Goal: Task Accomplishment & Management: Complete application form

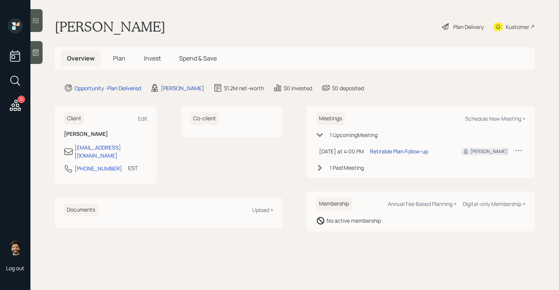
click at [116, 60] on span "Plan" at bounding box center [119, 58] width 13 height 8
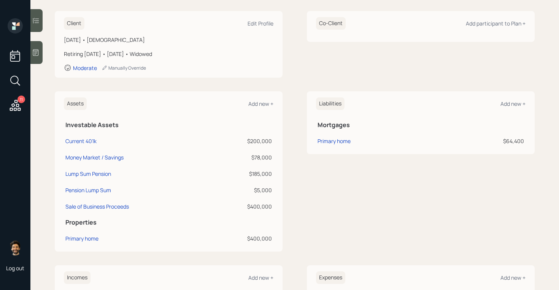
scroll to position [105, 0]
